Goal: Transaction & Acquisition: Purchase product/service

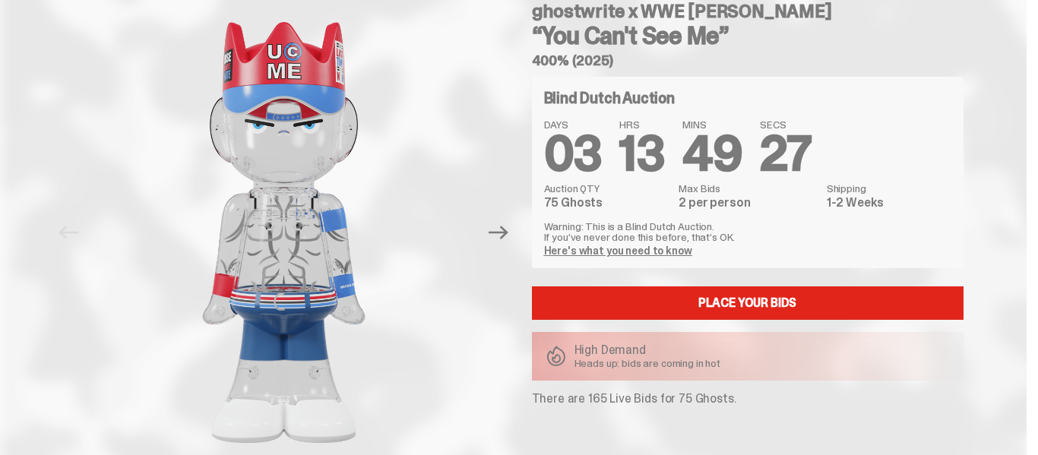
scroll to position [72, 0]
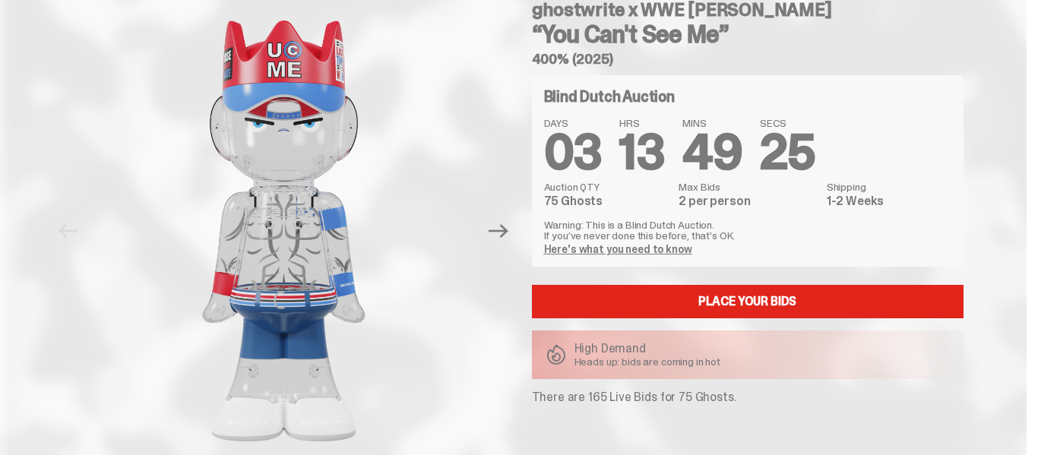
click at [622, 250] on link "Here's what you need to know" at bounding box center [618, 249] width 148 height 14
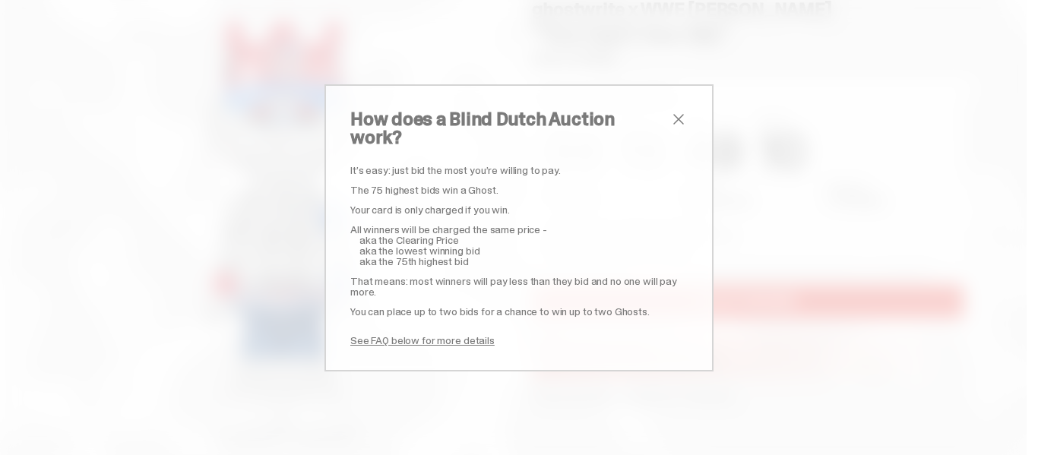
click at [679, 123] on span "close" at bounding box center [679, 119] width 18 height 18
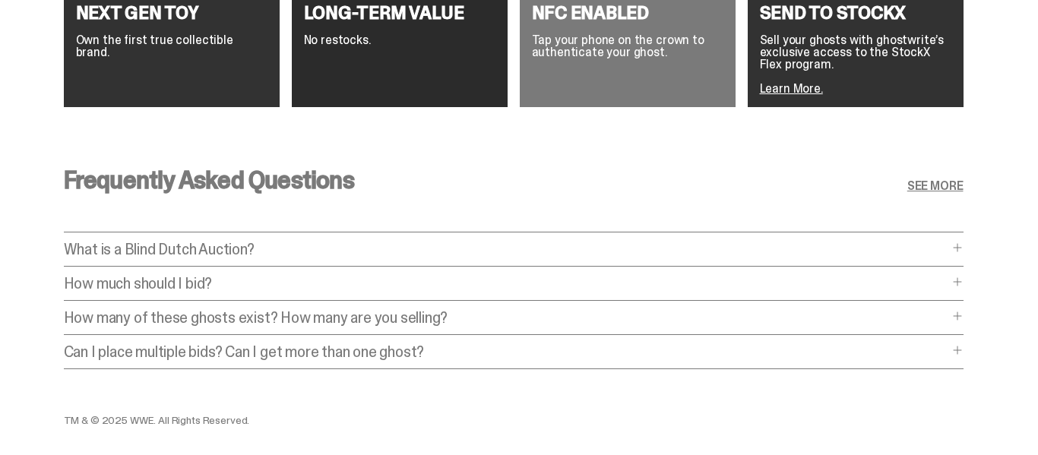
scroll to position [2919, 0]
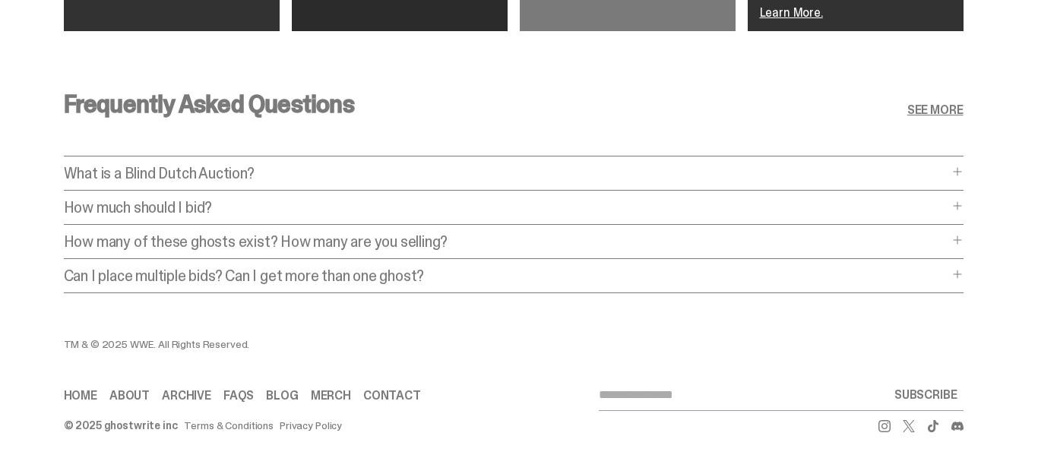
click at [537, 166] on p "What is a Blind Dutch Auction?" at bounding box center [506, 173] width 885 height 15
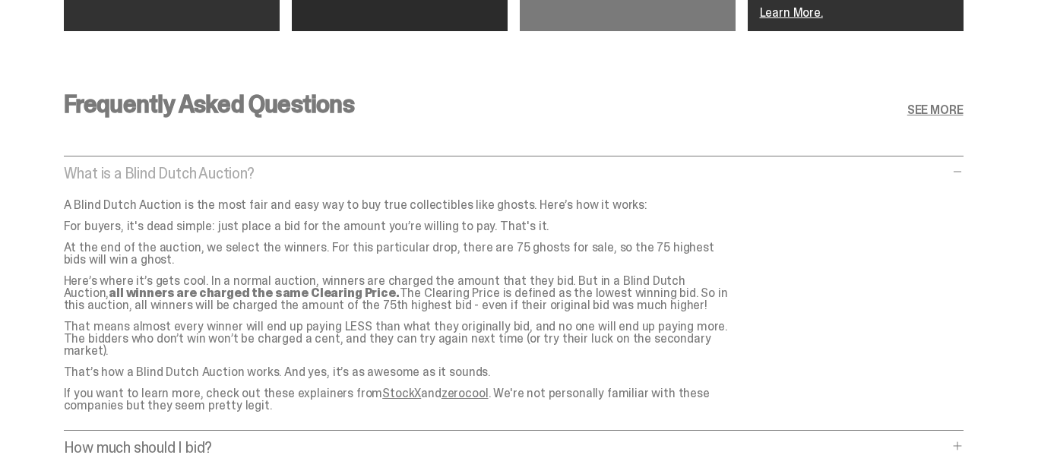
click at [537, 166] on p "What is a Blind Dutch Auction?" at bounding box center [506, 173] width 885 height 15
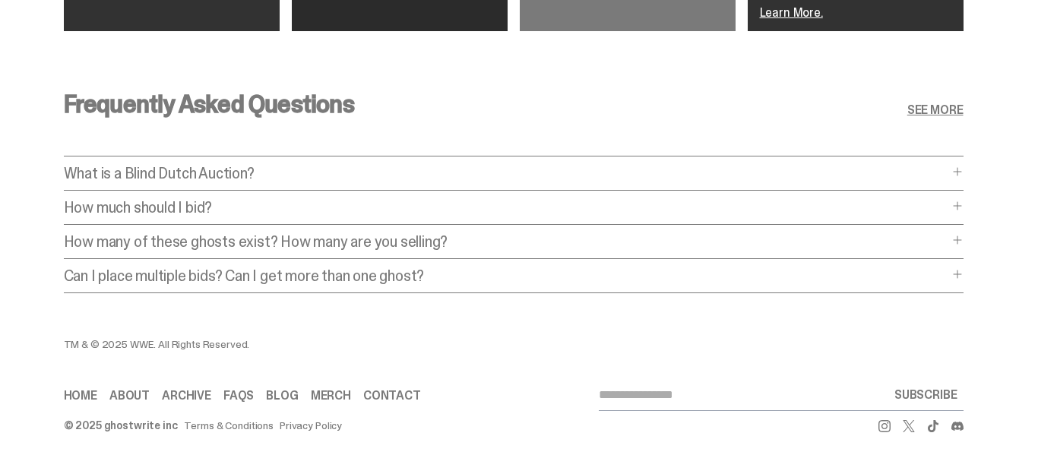
click at [499, 200] on p "How much should I bid?" at bounding box center [506, 207] width 885 height 15
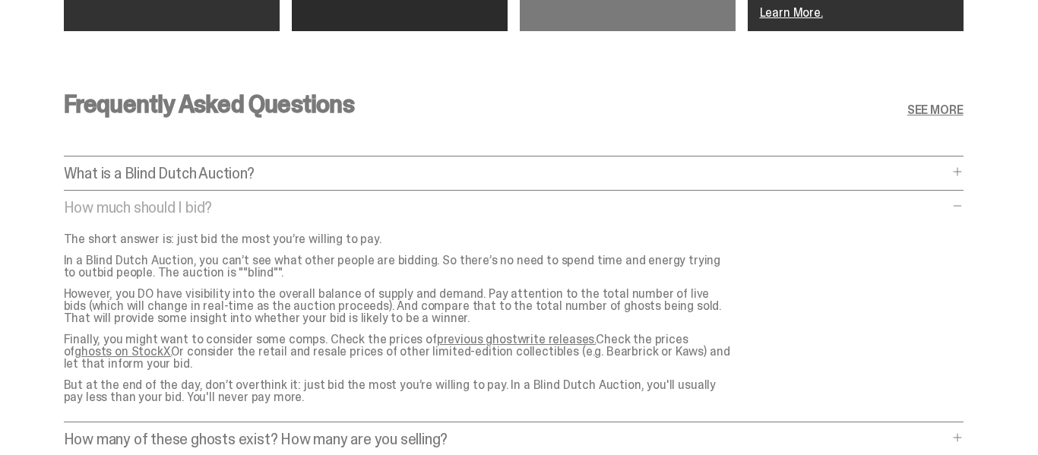
click at [334, 200] on p "How much should I bid?" at bounding box center [506, 207] width 885 height 15
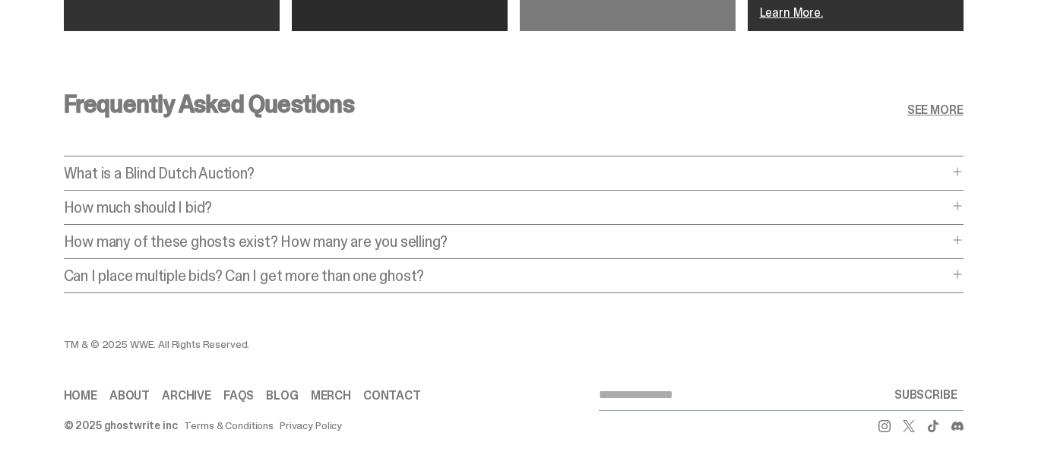
click at [340, 268] on p "Can I place multiple bids? Can I get more than one ghost?" at bounding box center [506, 275] width 885 height 15
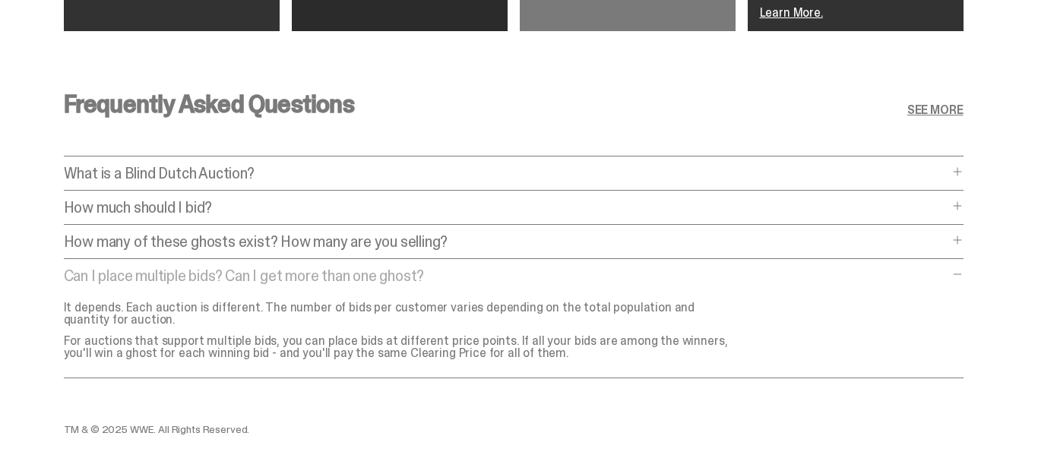
click at [341, 268] on p "Can I place multiple bids? Can I get more than one ghost?" at bounding box center [506, 275] width 885 height 15
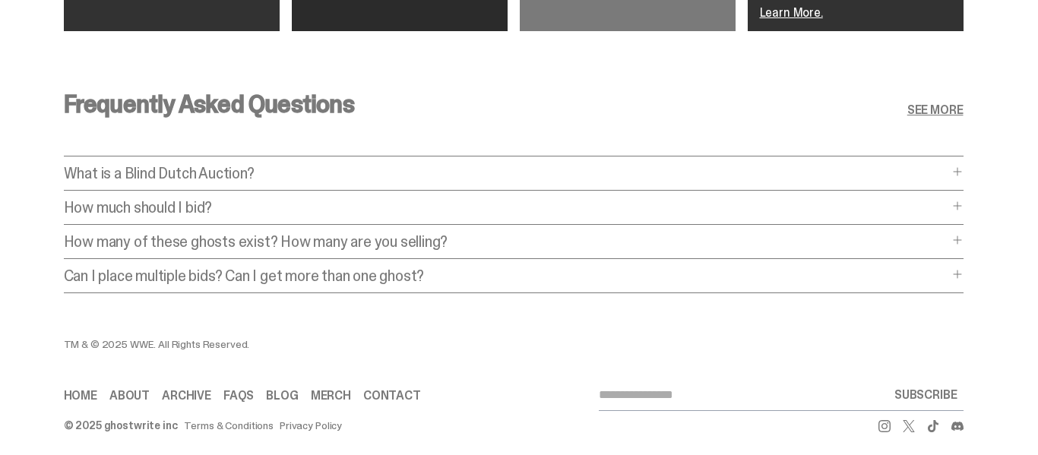
click at [312, 234] on p "How many of these ghosts exist? How many are you selling?" at bounding box center [506, 241] width 885 height 15
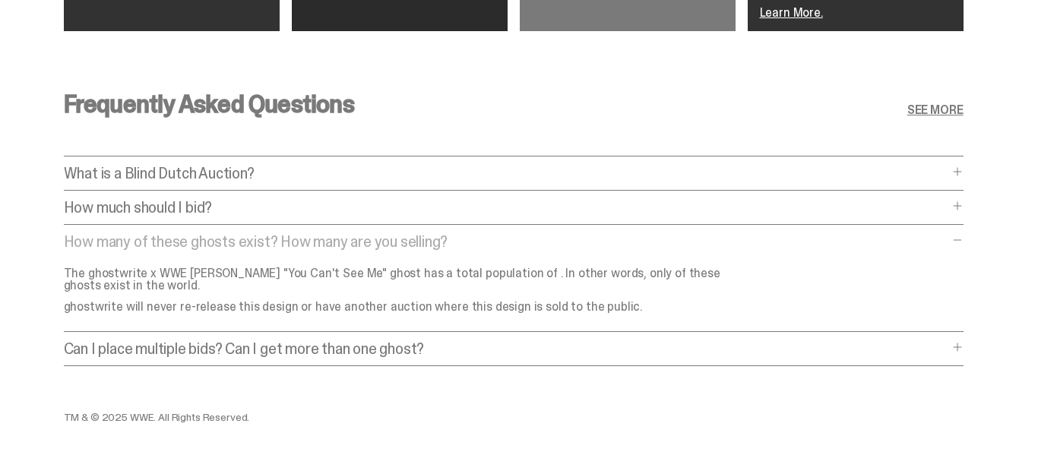
click at [312, 234] on p "How many of these ghosts exist? How many are you selling?" at bounding box center [506, 241] width 885 height 15
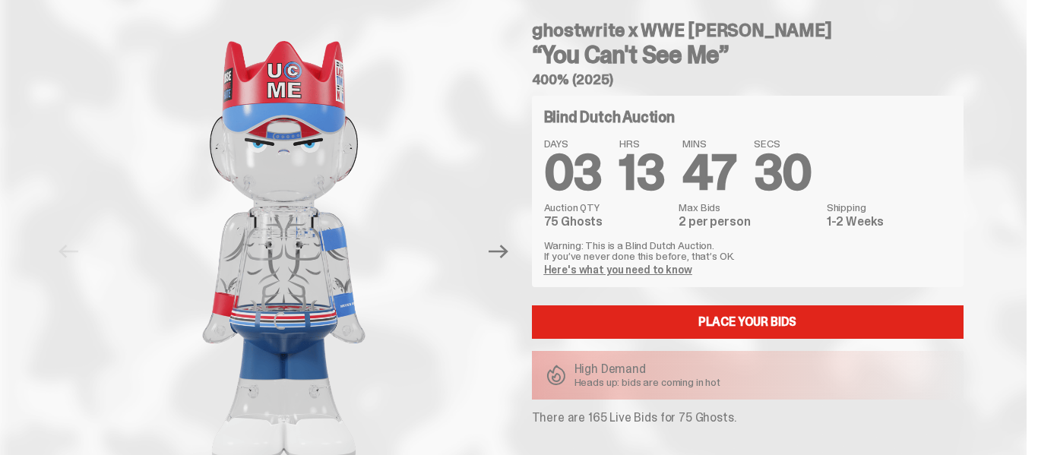
scroll to position [54, 0]
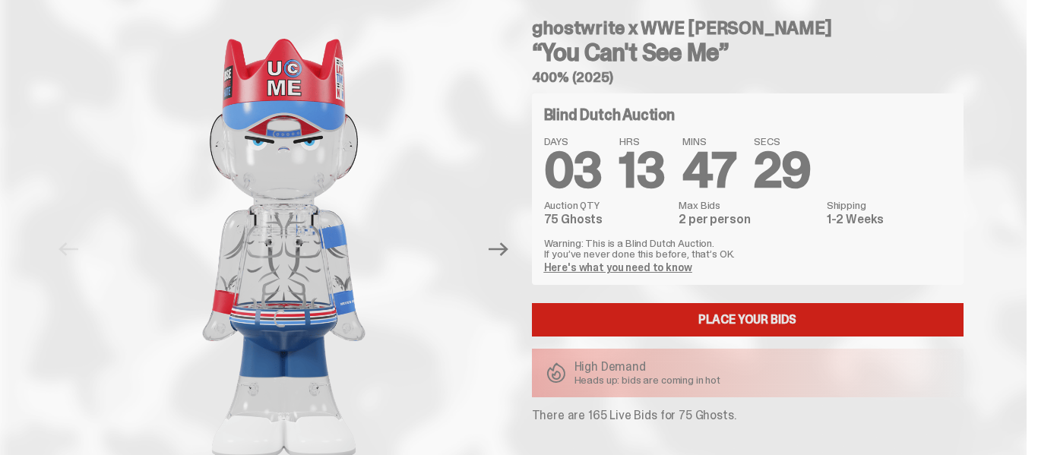
click at [573, 320] on link "Place your Bids" at bounding box center [748, 319] width 432 height 33
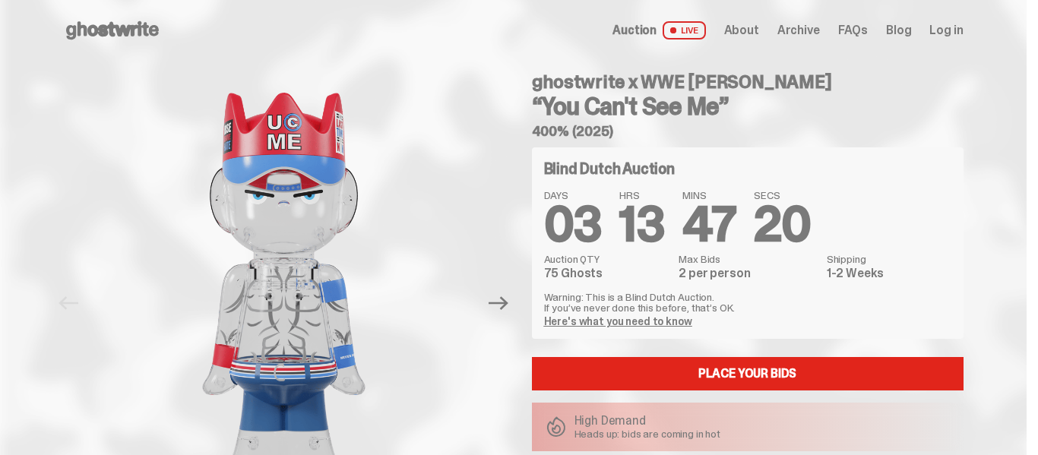
click at [654, 34] on span "Auction" at bounding box center [635, 30] width 44 height 12
click at [657, 34] on span "Auction" at bounding box center [635, 30] width 44 height 12
click at [654, 29] on span "Auction" at bounding box center [635, 30] width 44 height 12
click at [676, 29] on span at bounding box center [673, 30] width 6 height 6
click at [657, 28] on span "Auction" at bounding box center [635, 30] width 44 height 12
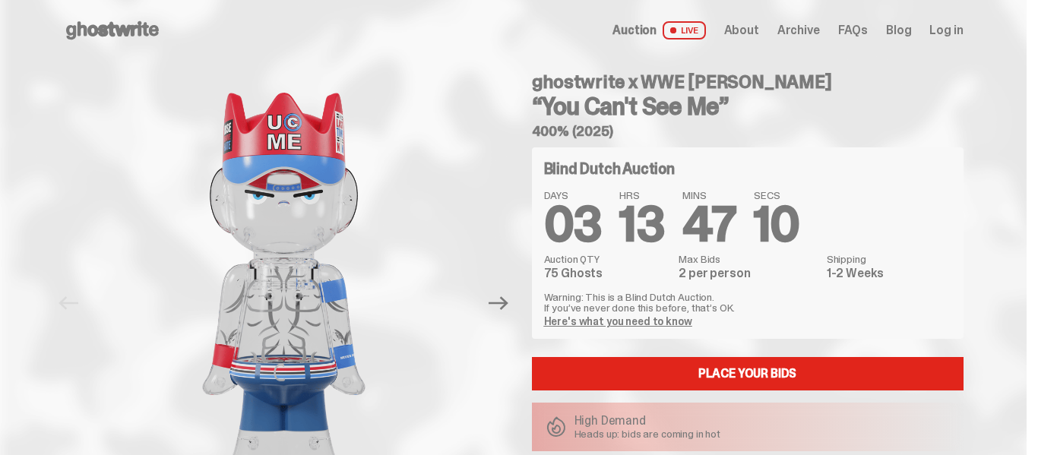
click at [794, 27] on span "Archive" at bounding box center [799, 30] width 43 height 12
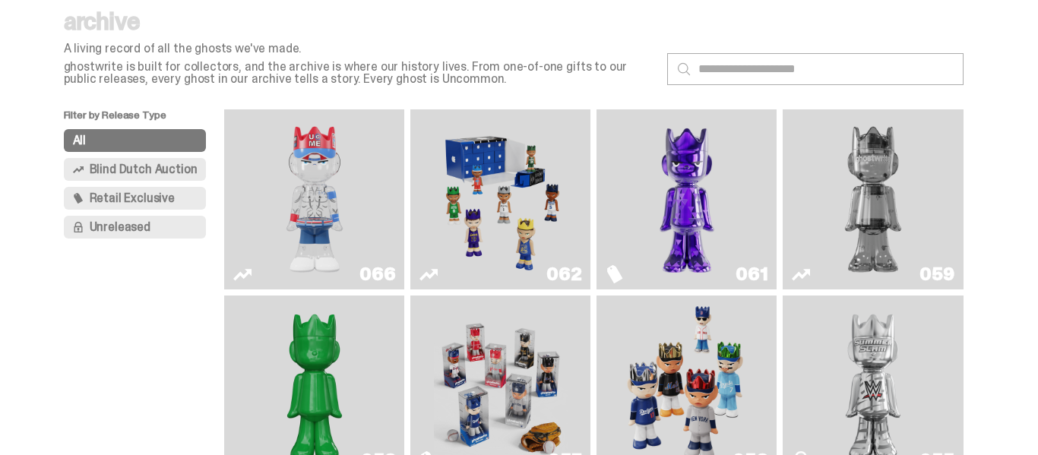
scroll to position [52, 0]
click at [294, 236] on img "You Can't See Me" at bounding box center [315, 199] width 135 height 168
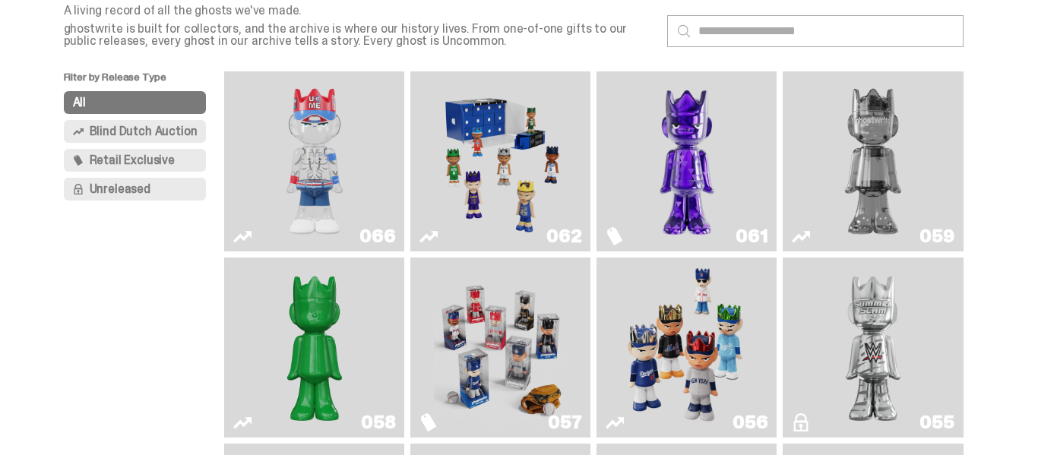
scroll to position [93, 0]
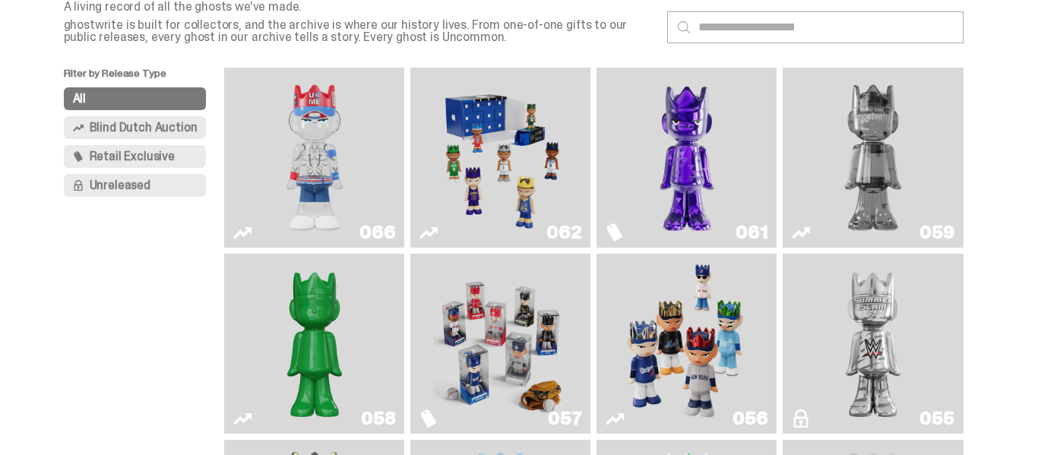
click at [880, 322] on img "I Was There SummerSlam" at bounding box center [873, 344] width 135 height 168
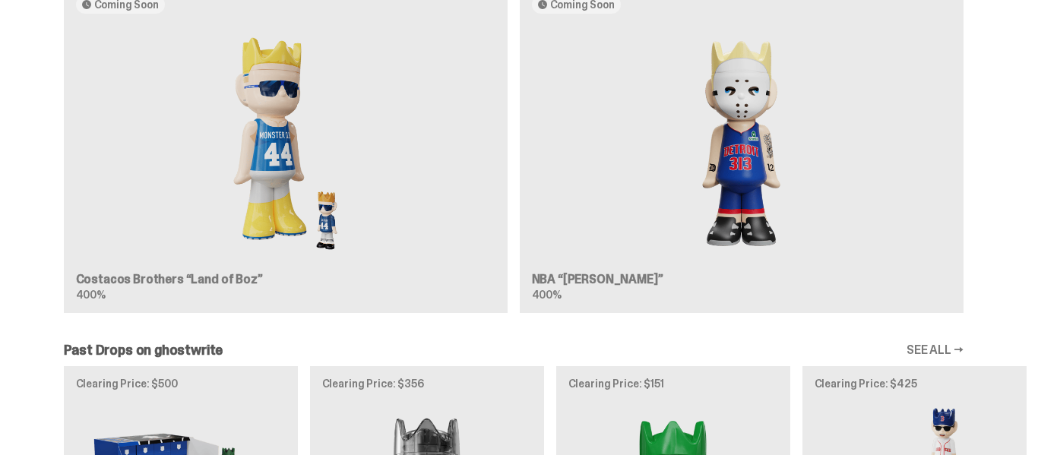
scroll to position [1295, 0]
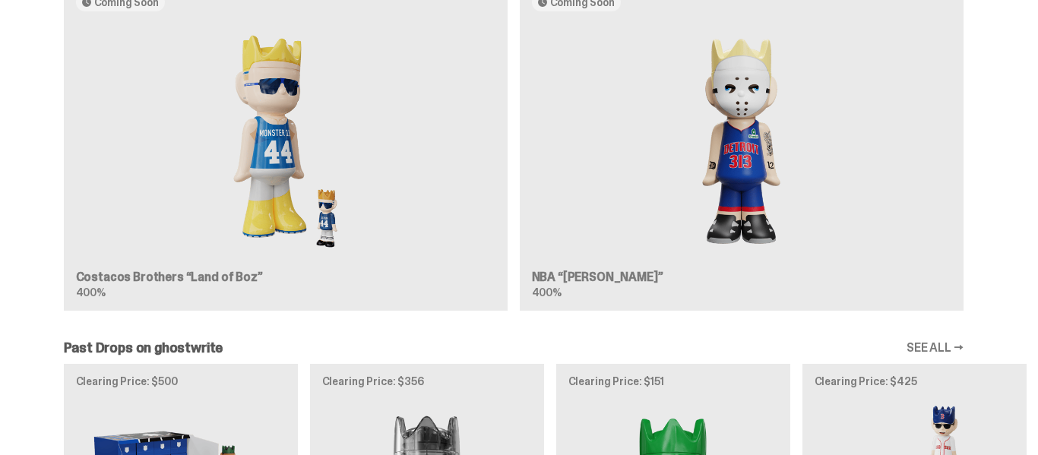
click at [619, 251] on div "Coming Soon Costacos Brothers “Land of Boz” 400% Coming Soon NBA “[PERSON_NAME]…" at bounding box center [513, 152] width 1027 height 343
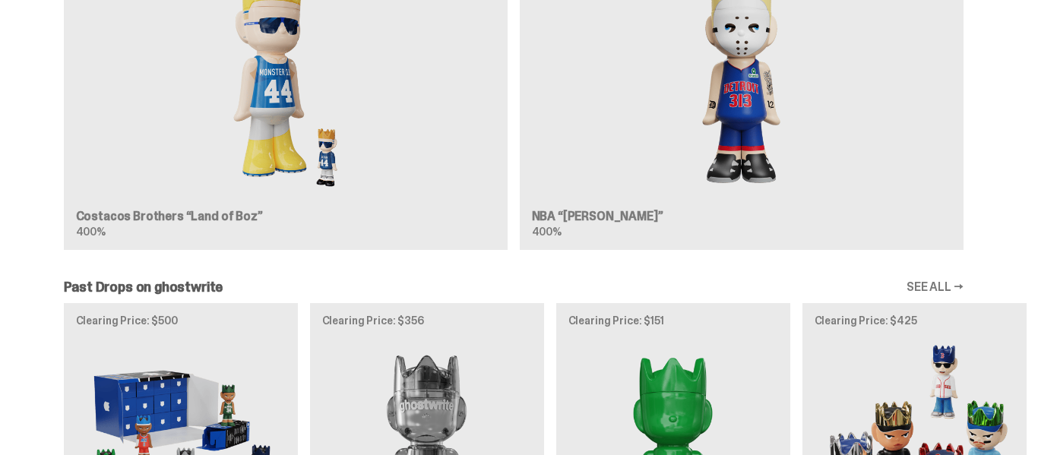
scroll to position [1351, 0]
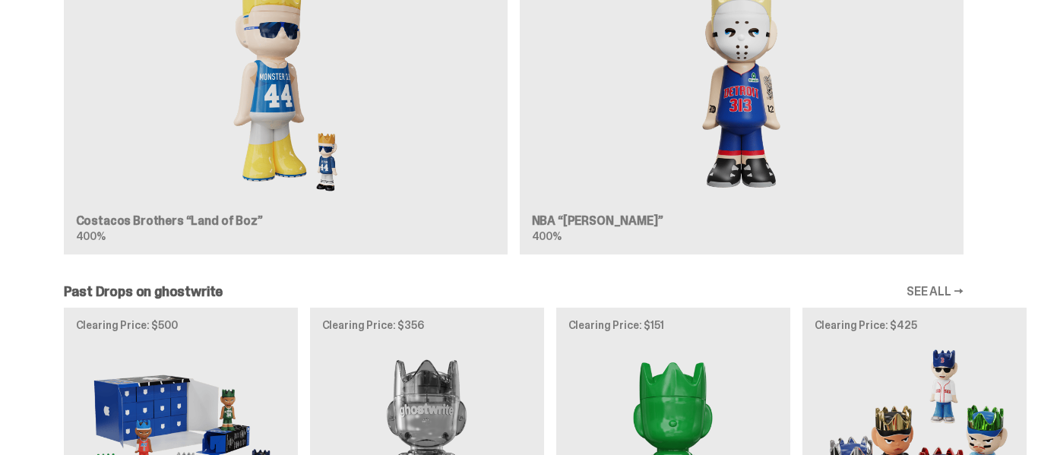
click at [786, 159] on div "Coming Soon Costacos Brothers “Land of Boz” 400% Coming Soon NBA “[PERSON_NAME]…" at bounding box center [513, 96] width 1027 height 343
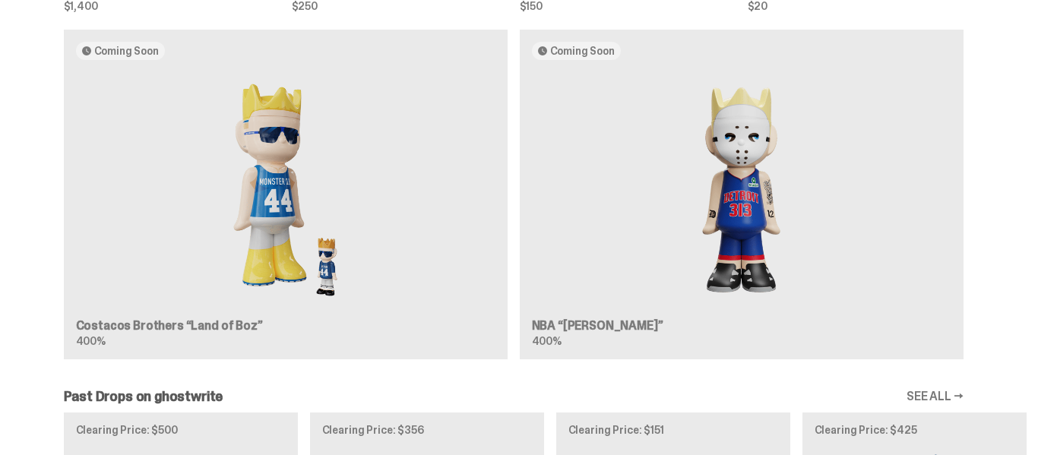
click at [946, 391] on link "SEE ALL →" at bounding box center [935, 397] width 57 height 12
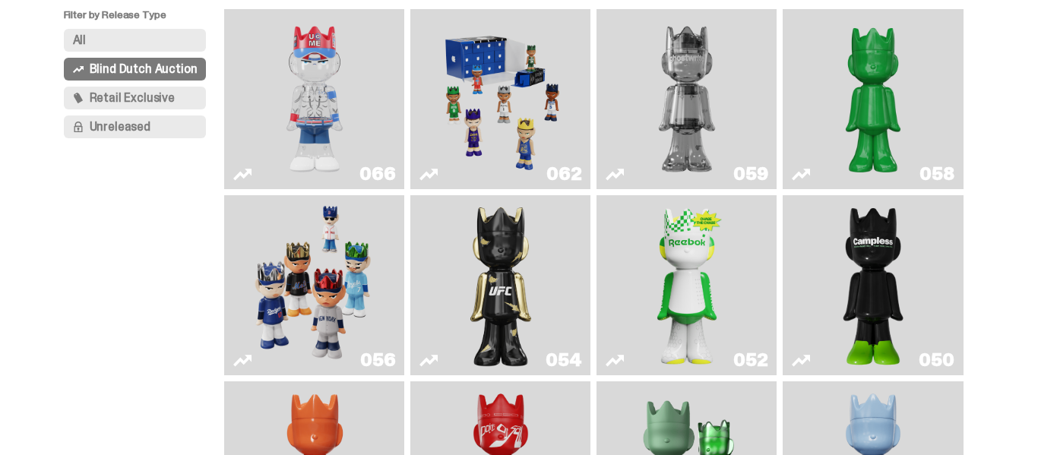
scroll to position [155, 0]
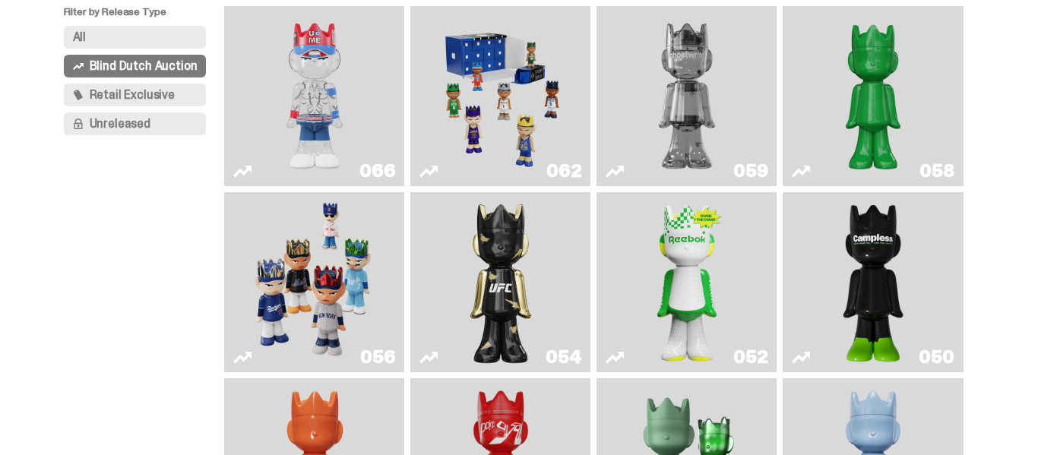
click at [503, 318] on img "Ruby" at bounding box center [500, 282] width 72 height 168
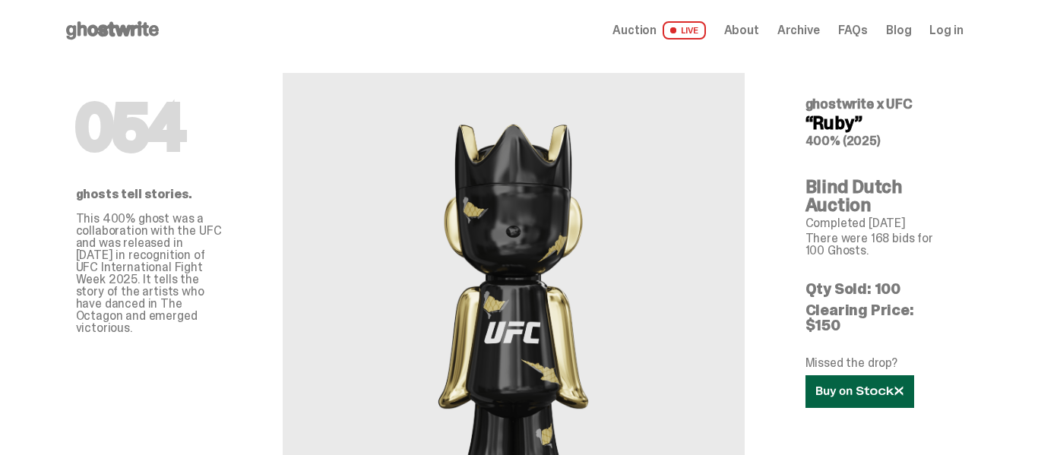
click at [844, 375] on link at bounding box center [860, 391] width 109 height 33
